Goal: Transaction & Acquisition: Book appointment/travel/reservation

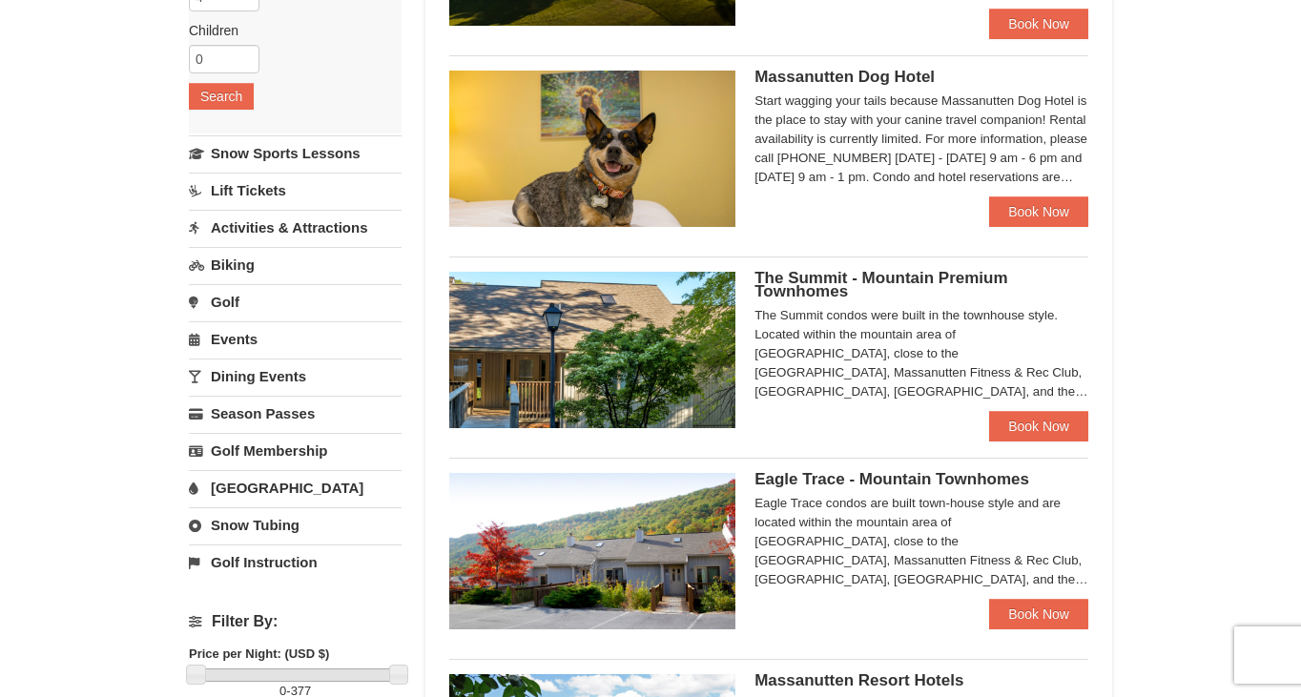
scroll to position [335, 0]
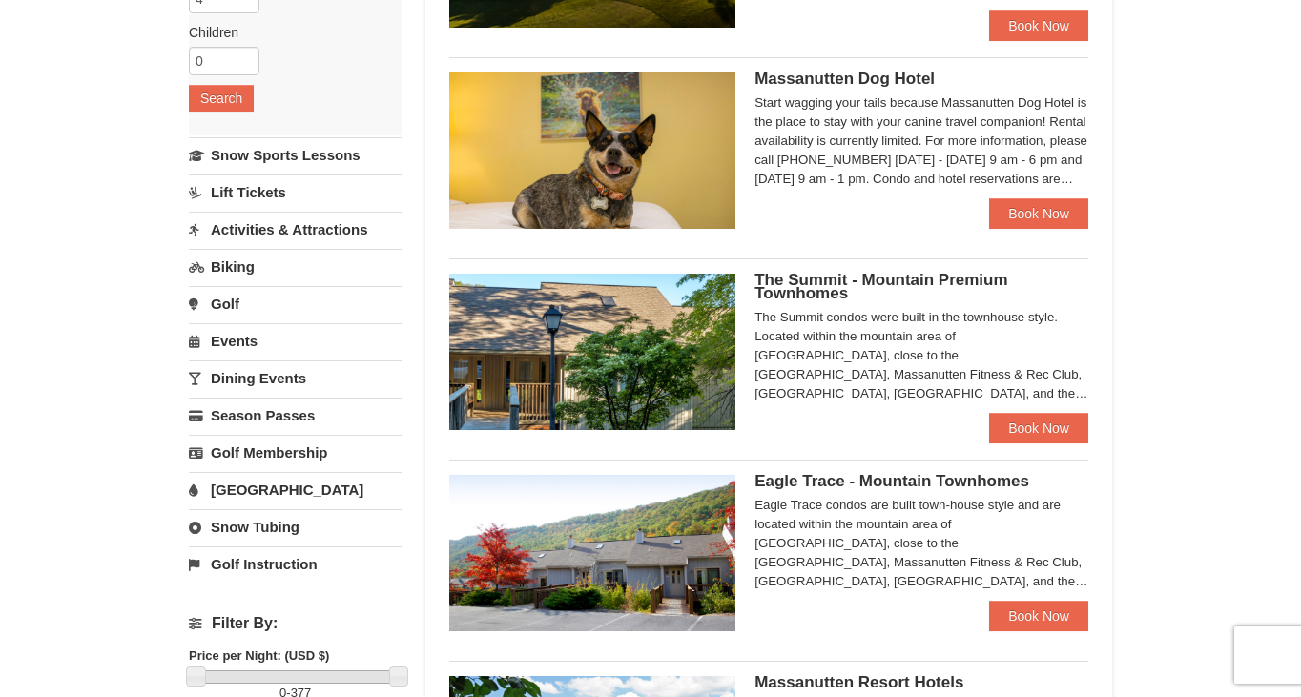
drag, startPoint x: 1305, startPoint y: 75, endPoint x: 1239, endPoint y: 211, distance: 151.0
click at [1239, 211] on html "Browser Not Supported We notice you are using a browser which will not provide …" at bounding box center [650, 528] width 1301 height 1726
click at [623, 361] on img at bounding box center [592, 352] width 286 height 156
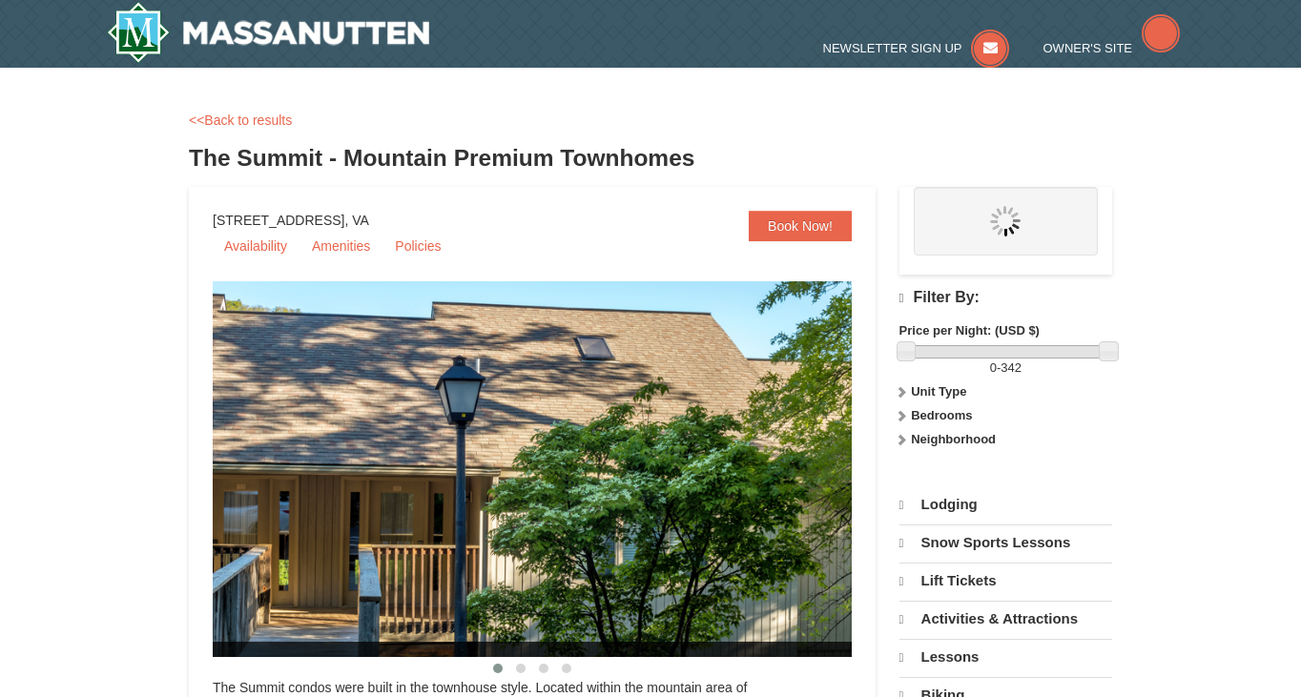
select select "10"
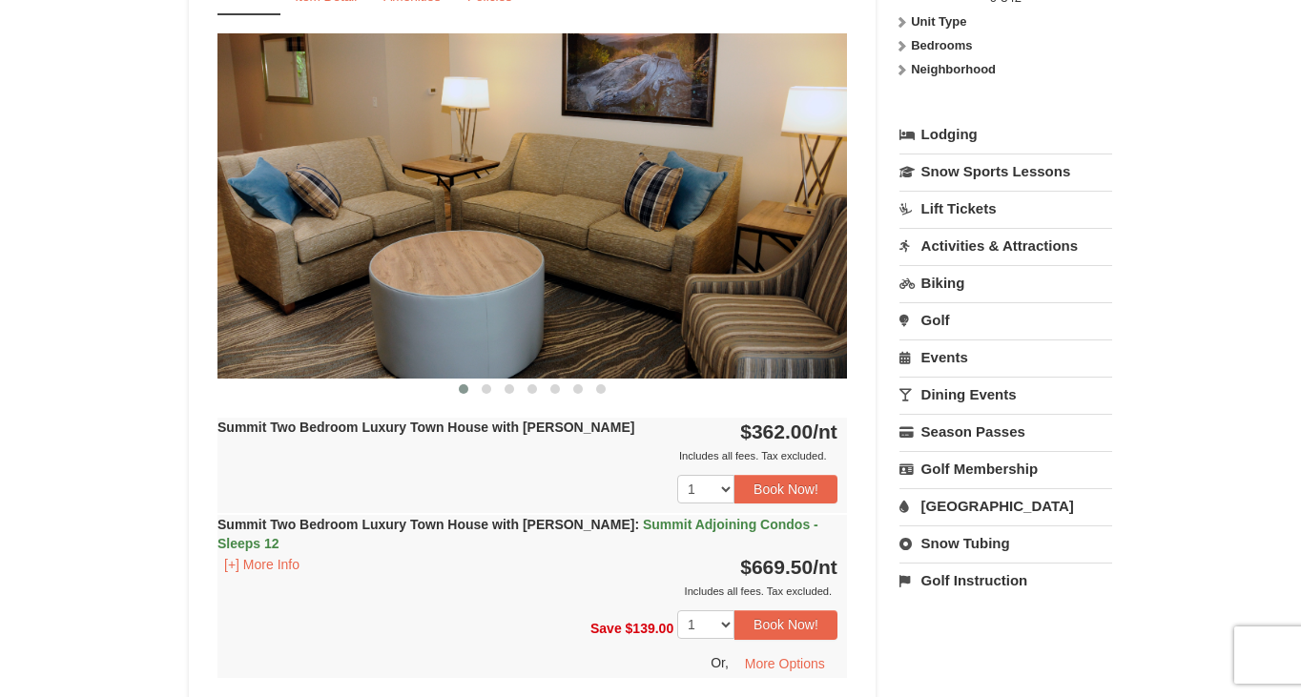
scroll to position [782, 0]
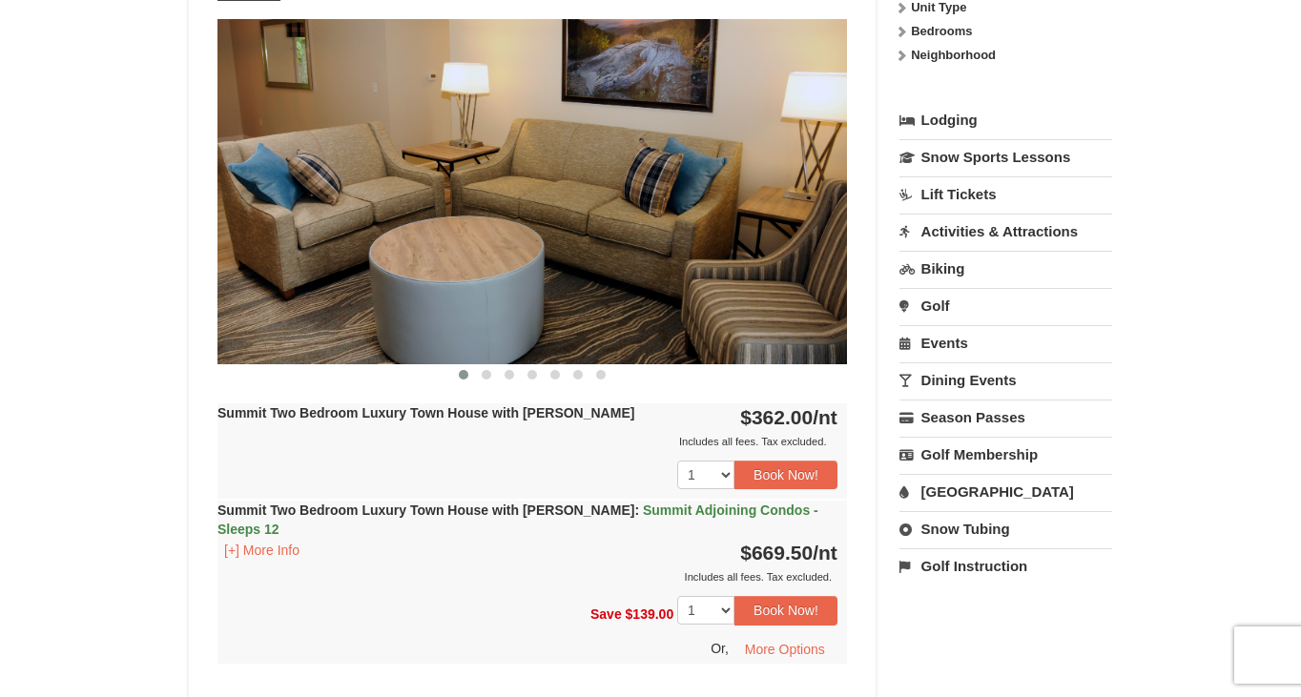
drag, startPoint x: 1303, startPoint y: 64, endPoint x: 1256, endPoint y: 203, distance: 146.8
click at [766, 470] on button "Book Now!" at bounding box center [785, 475] width 103 height 29
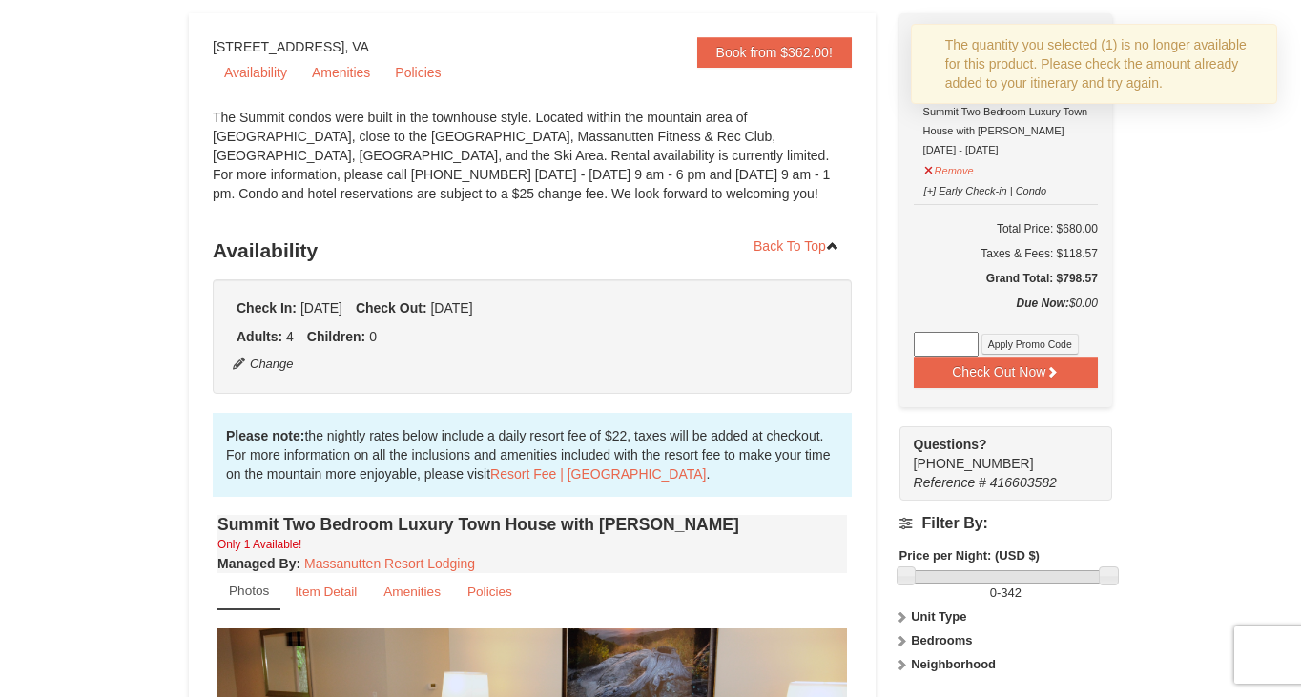
scroll to position [0, 0]
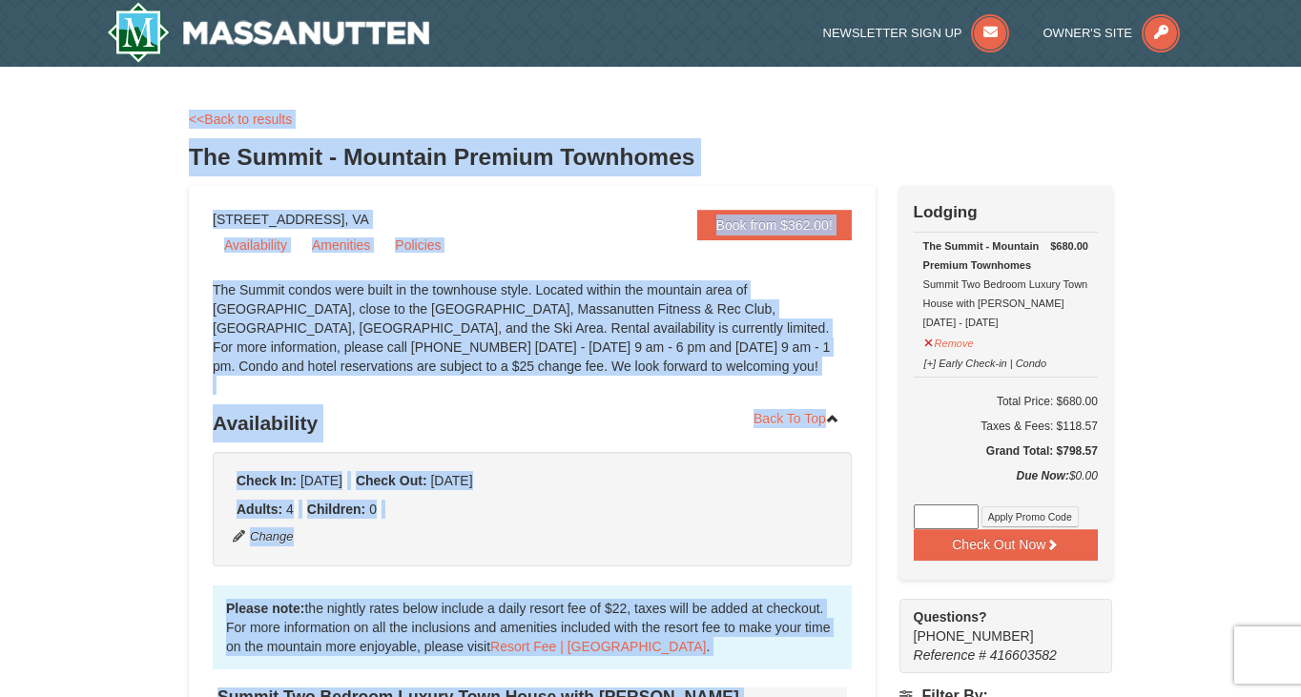
drag, startPoint x: 1300, startPoint y: 84, endPoint x: 1264, endPoint y: 196, distance: 117.9
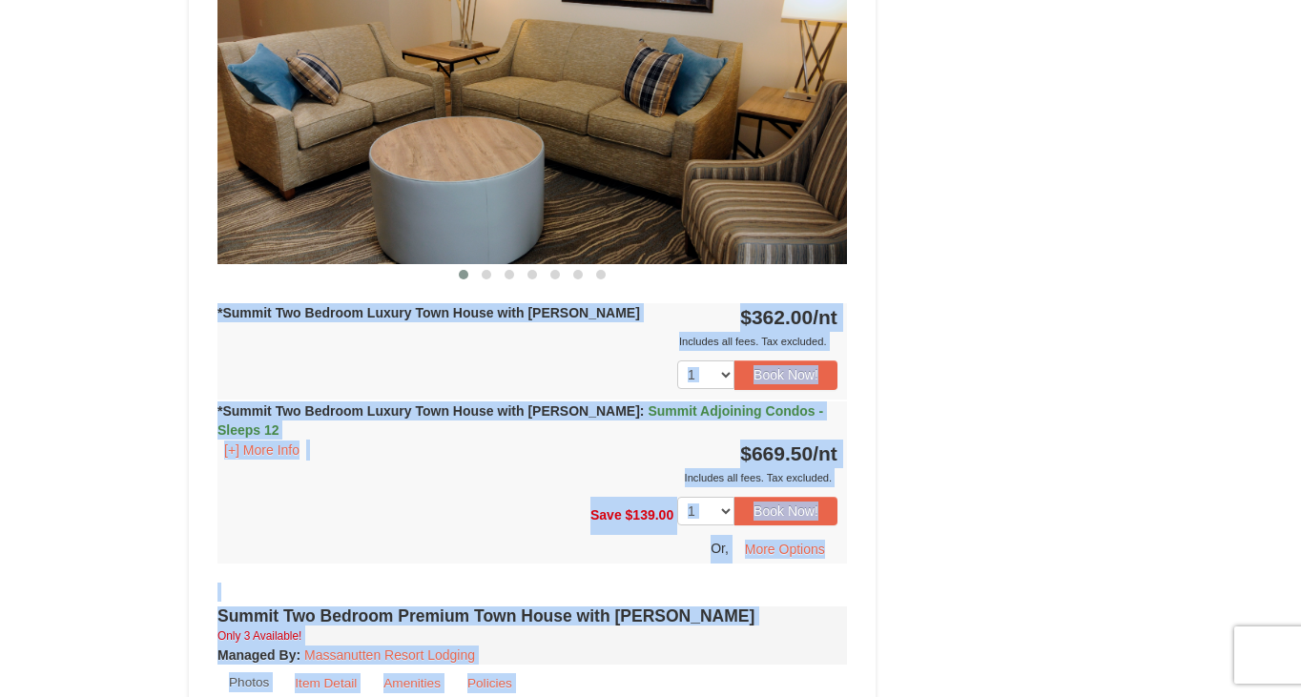
scroll to position [1673, 0]
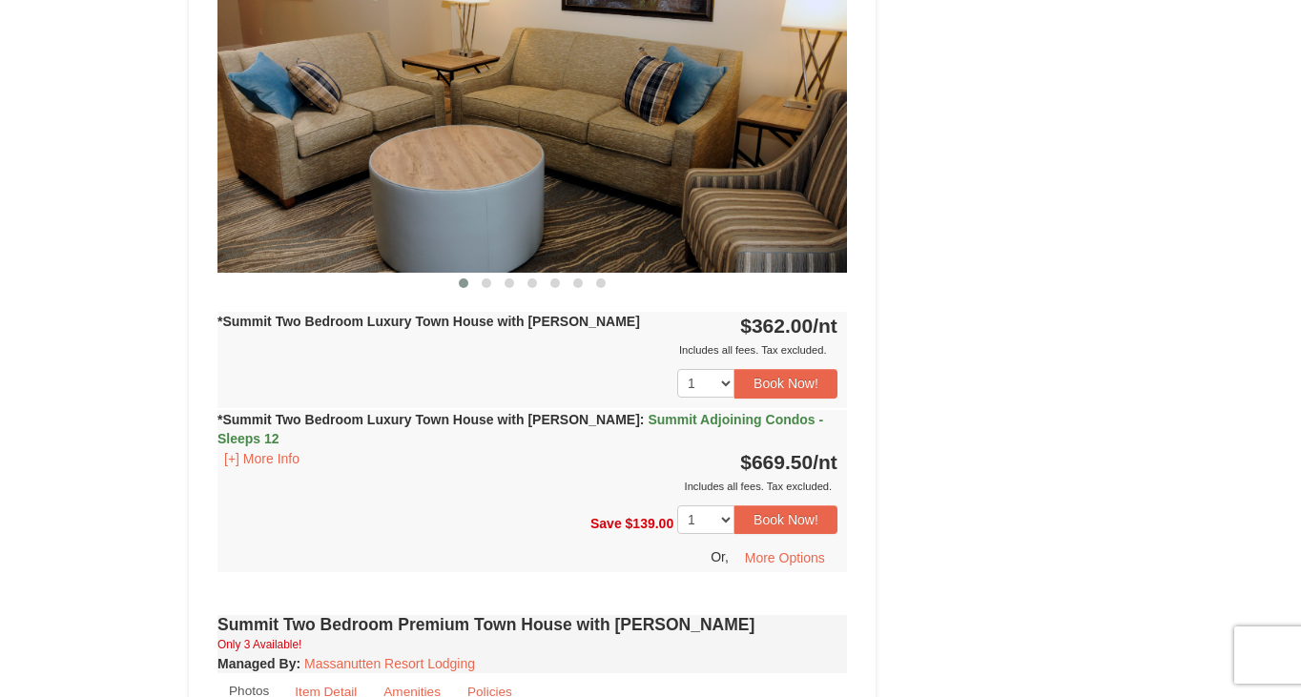
click at [1121, 462] on div "× <<Back to results The Summit - Mountain Premium Townhomes Book from $362.00! …" at bounding box center [650, 104] width 961 height 3385
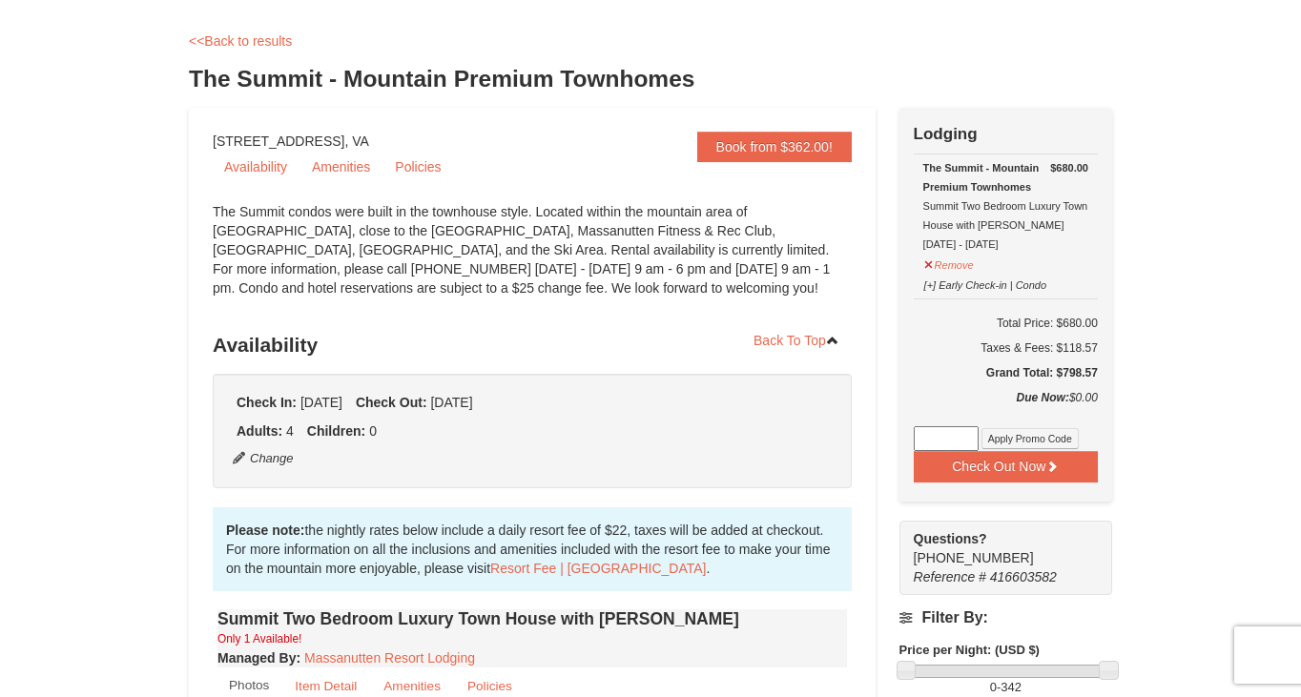
scroll to position [65, 0]
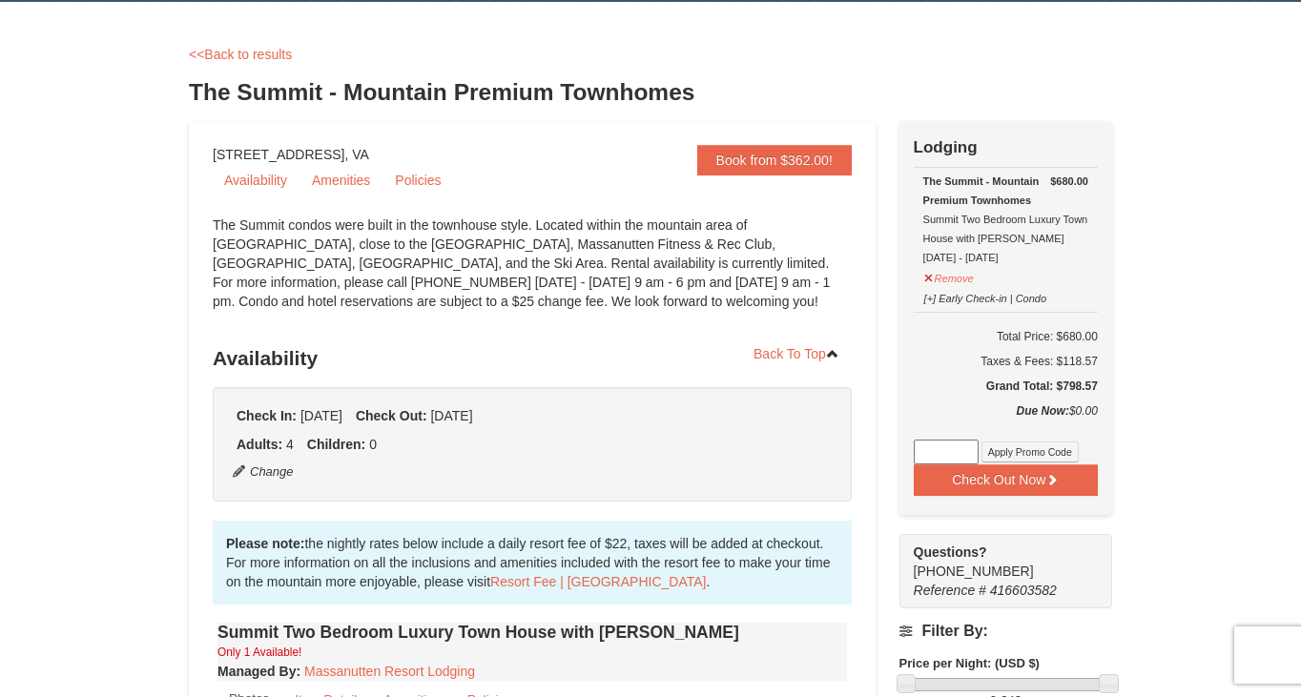
click at [1015, 470] on button "Check Out Now" at bounding box center [1006, 479] width 184 height 31
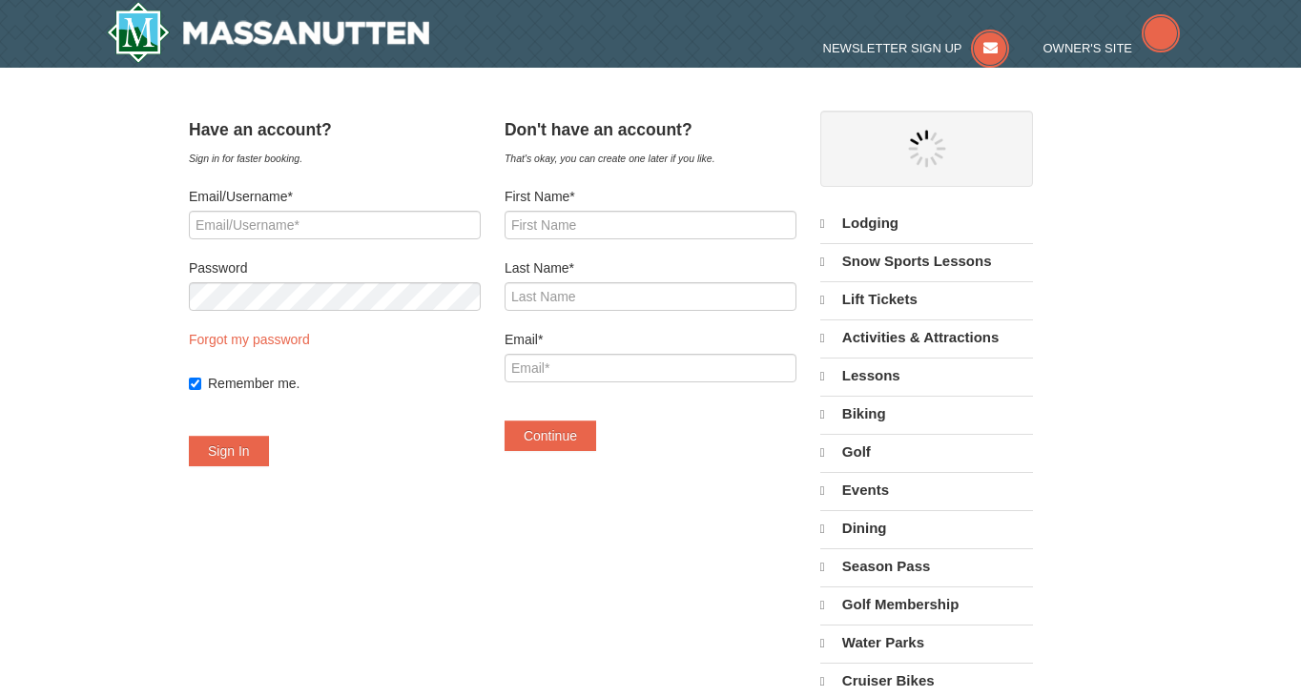
select select "10"
